Goal: Task Accomplishment & Management: Manage account settings

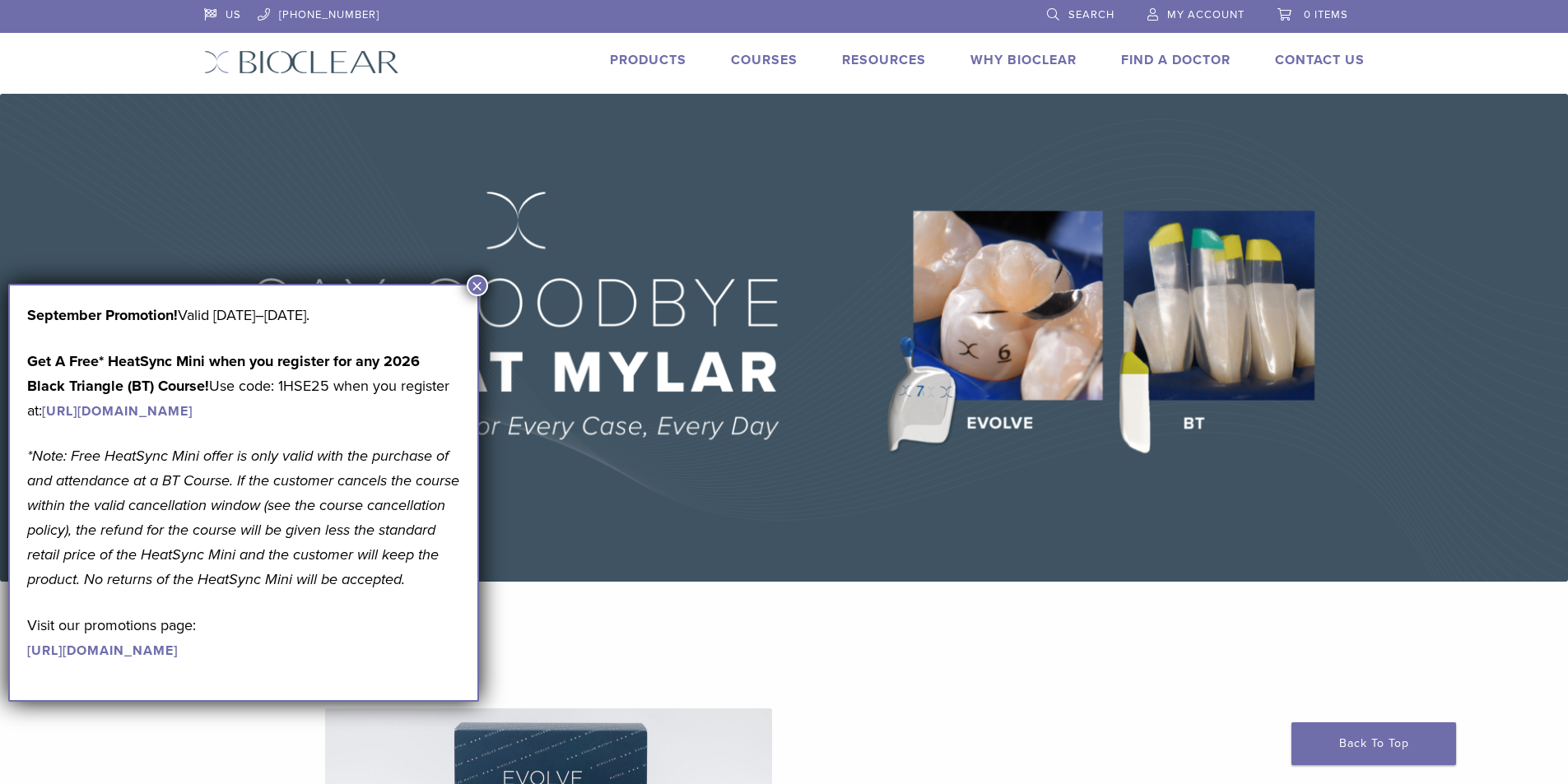
click at [1193, 15] on span "My Account" at bounding box center [1205, 15] width 77 height 13
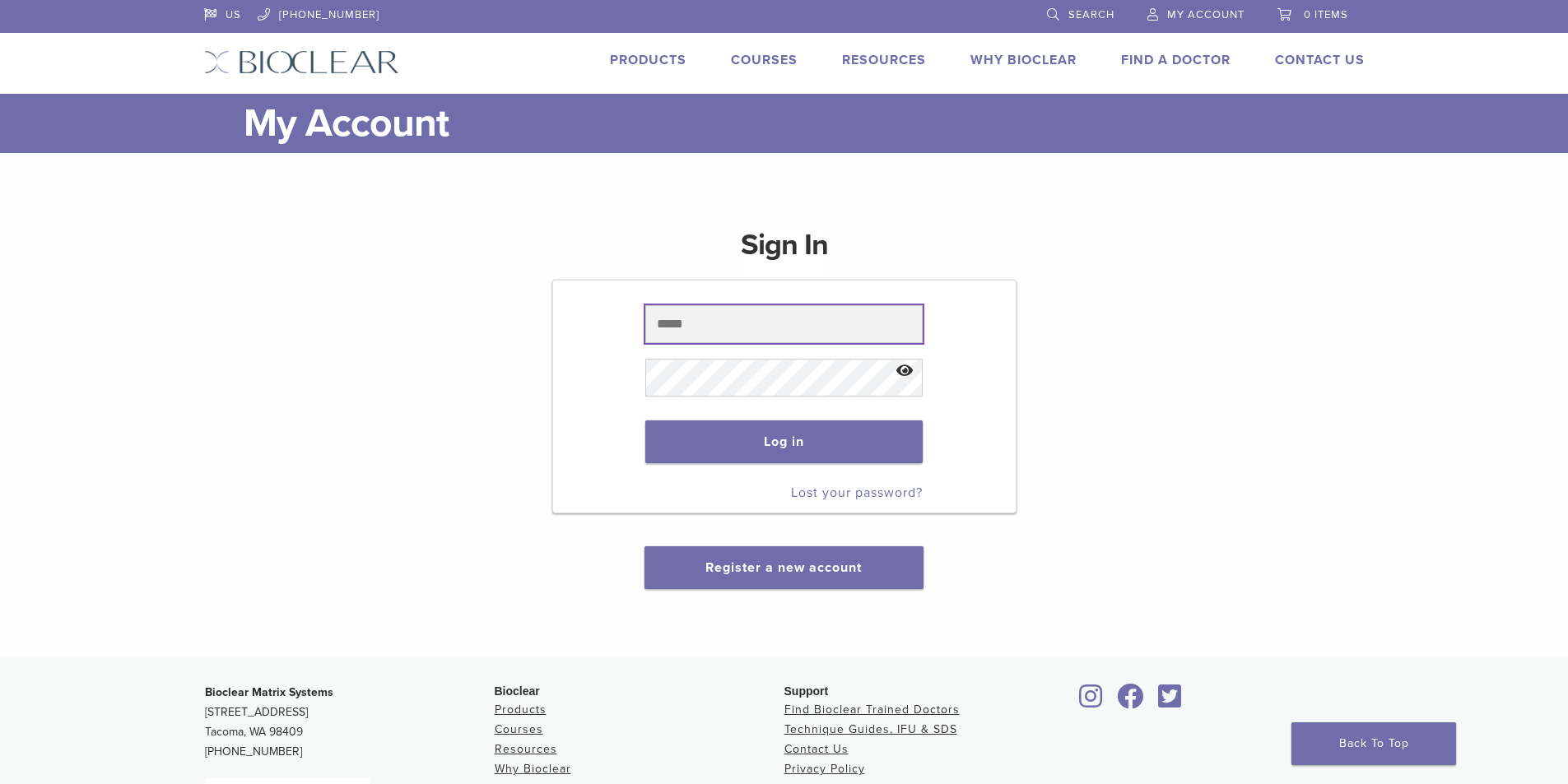
click at [742, 325] on input "text" at bounding box center [784, 323] width 277 height 38
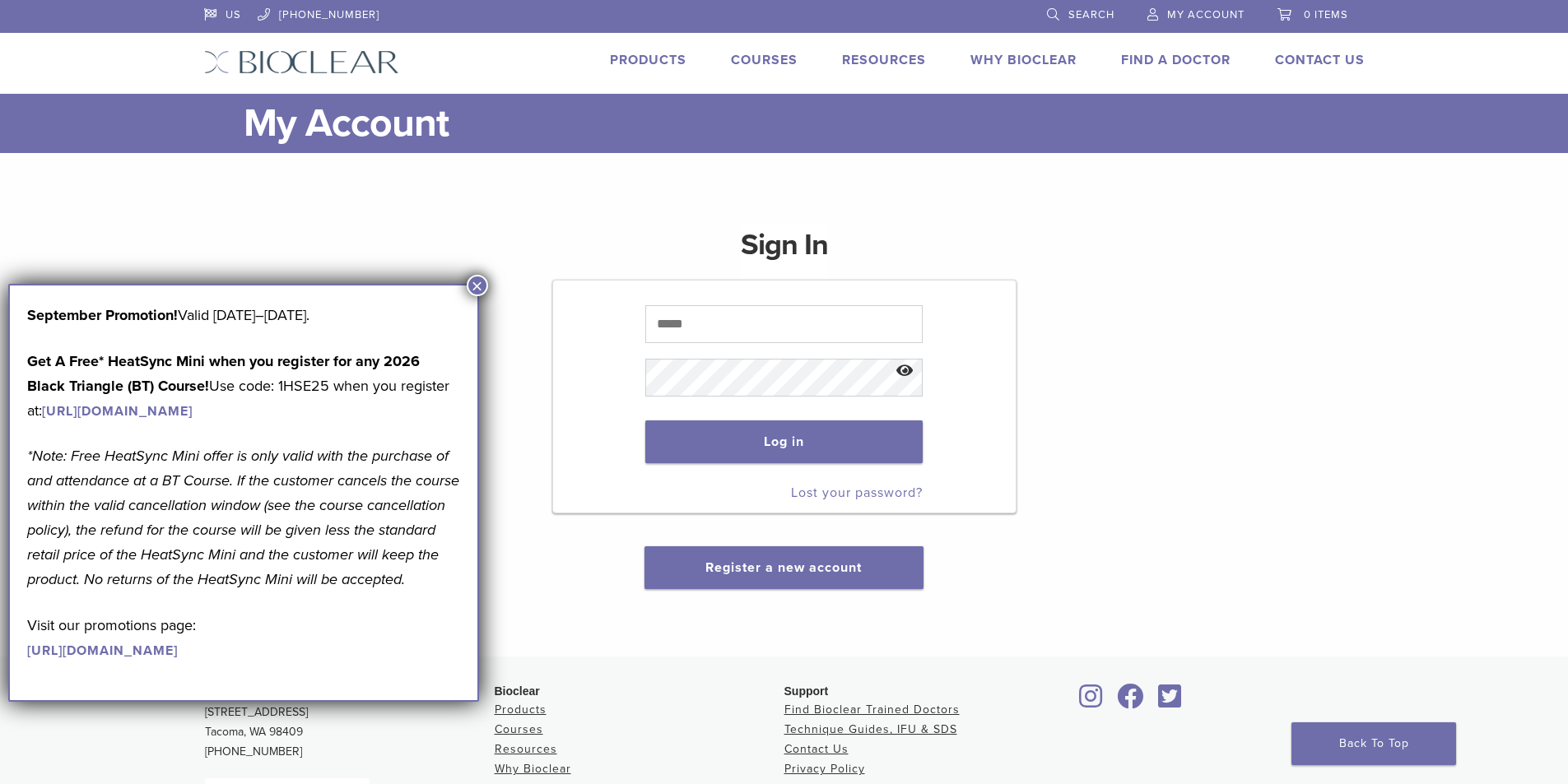
click at [487, 286] on button "×" at bounding box center [477, 285] width 21 height 21
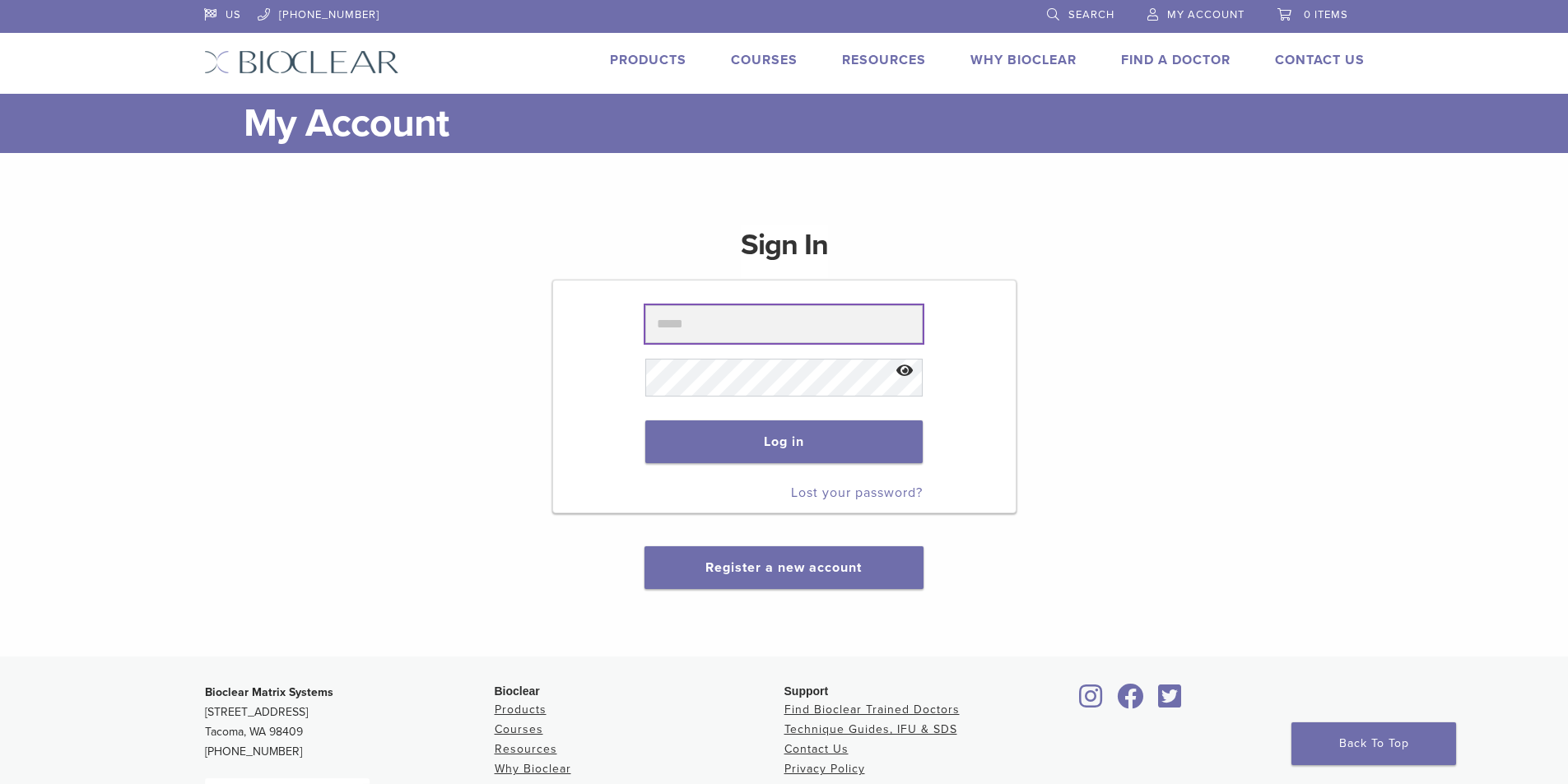
click at [750, 337] on input "text" at bounding box center [784, 323] width 277 height 38
type input "**********"
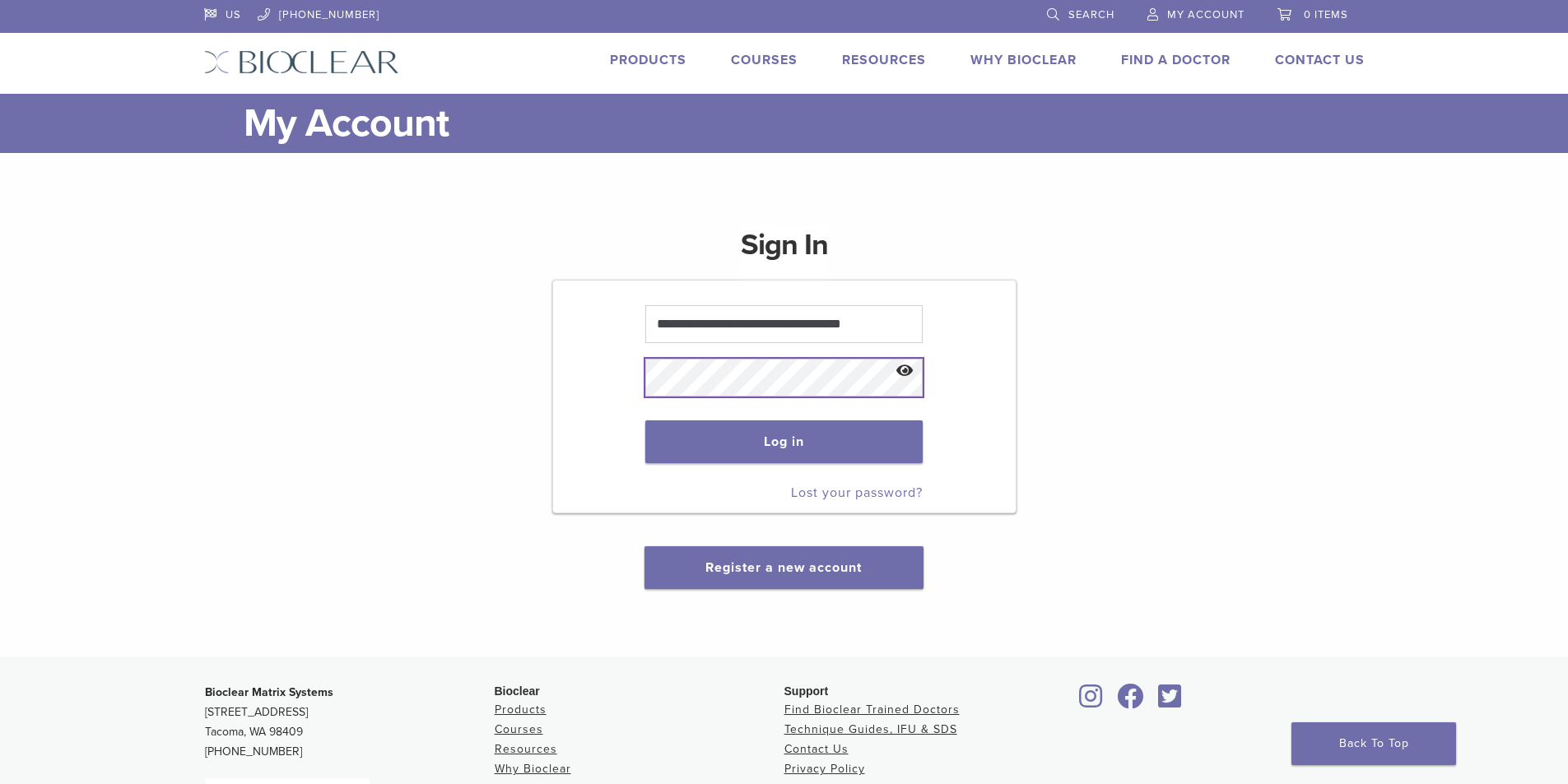
click at [645, 420] on button "Log in" at bounding box center [784, 442] width 277 height 43
